Goal: Find specific page/section: Find specific page/section

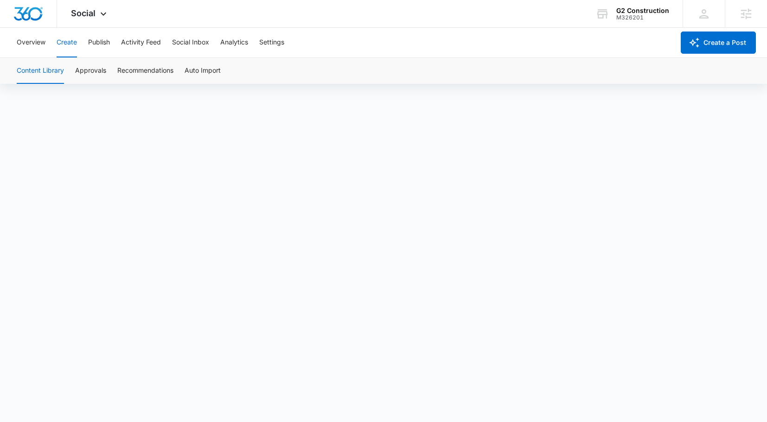
scroll to position [6, 0]
click at [96, 40] on button "Publish" at bounding box center [99, 43] width 22 height 30
click at [74, 73] on button "Schedules" at bounding box center [71, 71] width 32 height 26
click at [68, 41] on button "Create" at bounding box center [67, 43] width 20 height 30
click at [46, 78] on button "Content Library" at bounding box center [40, 71] width 47 height 26
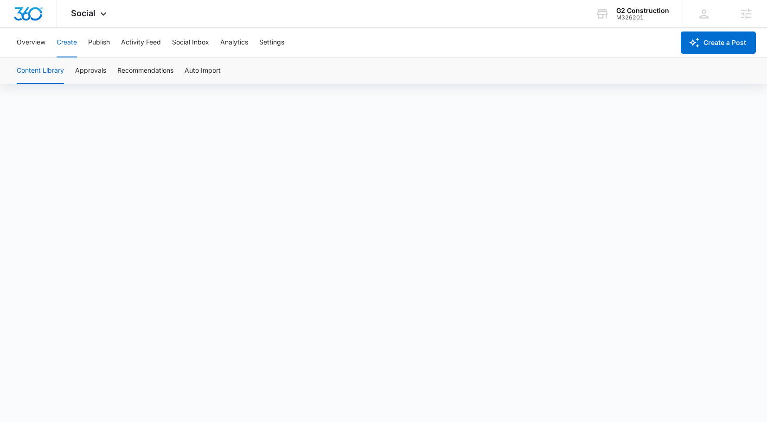
scroll to position [6, 0]
click at [76, 12] on span "Social" at bounding box center [83, 13] width 25 height 10
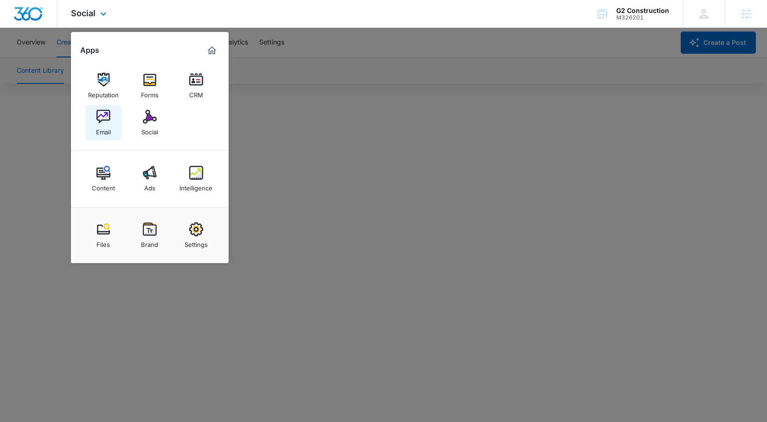
click at [97, 115] on img at bounding box center [103, 117] width 14 height 14
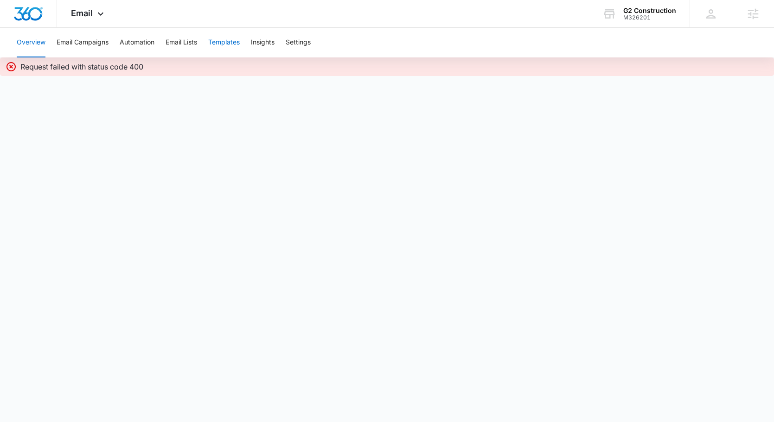
click at [214, 41] on button "Templates" at bounding box center [224, 43] width 32 height 30
